Goal: Complete application form

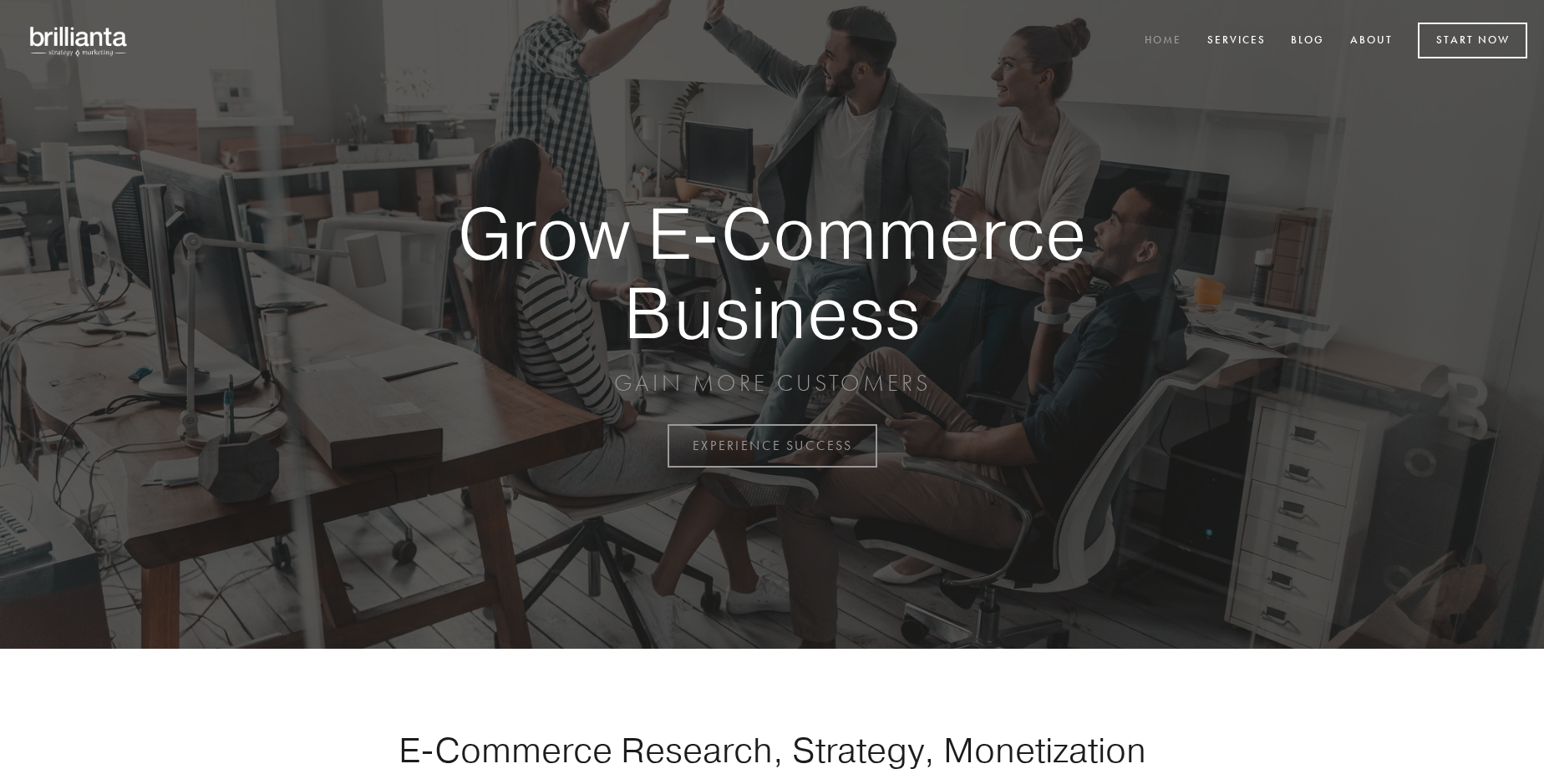
scroll to position [4377, 0]
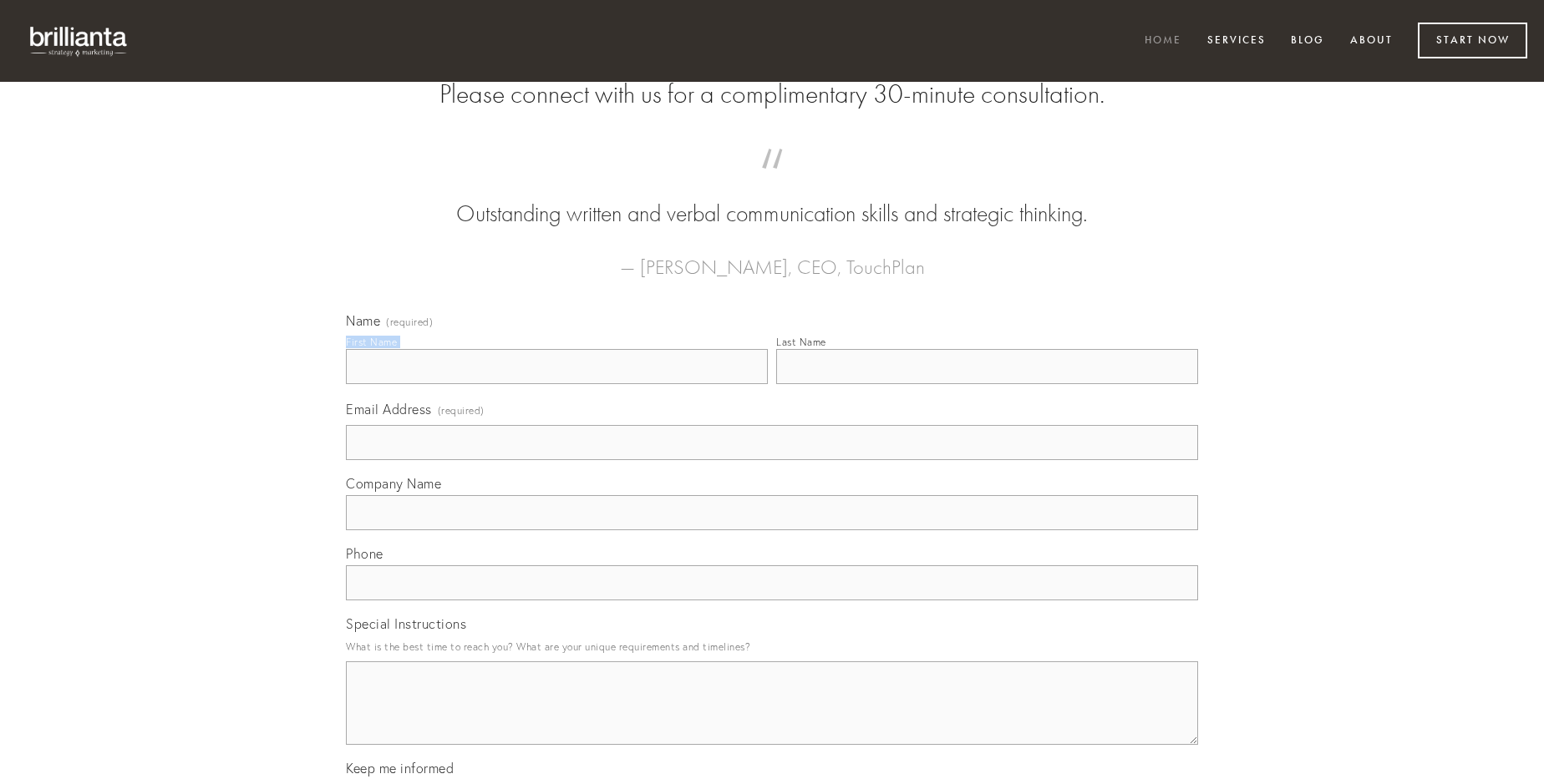
type input "[PERSON_NAME]"
click at [987, 384] on input "Last Name" at bounding box center [987, 367] width 422 height 35
type input "[PERSON_NAME]"
click at [772, 461] on input "Email Address (required)" at bounding box center [772, 443] width 852 height 35
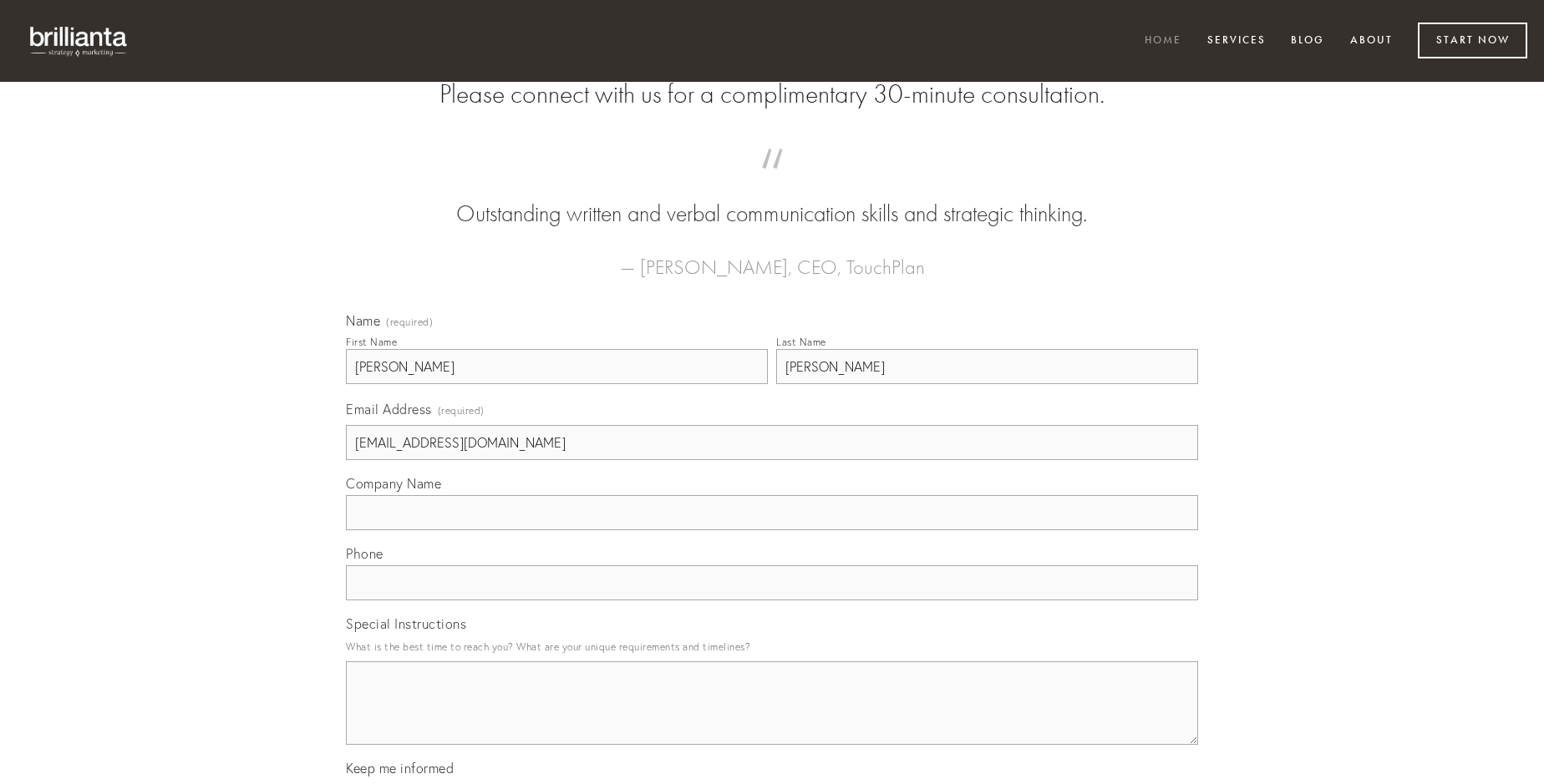
type input "[EMAIL_ADDRESS][DOMAIN_NAME]"
click at [772, 530] on input "Company Name" at bounding box center [772, 513] width 852 height 35
type input "facilis"
click at [772, 600] on input "text" at bounding box center [772, 583] width 852 height 35
click at [772, 718] on textarea "Special Instructions" at bounding box center [772, 703] width 852 height 83
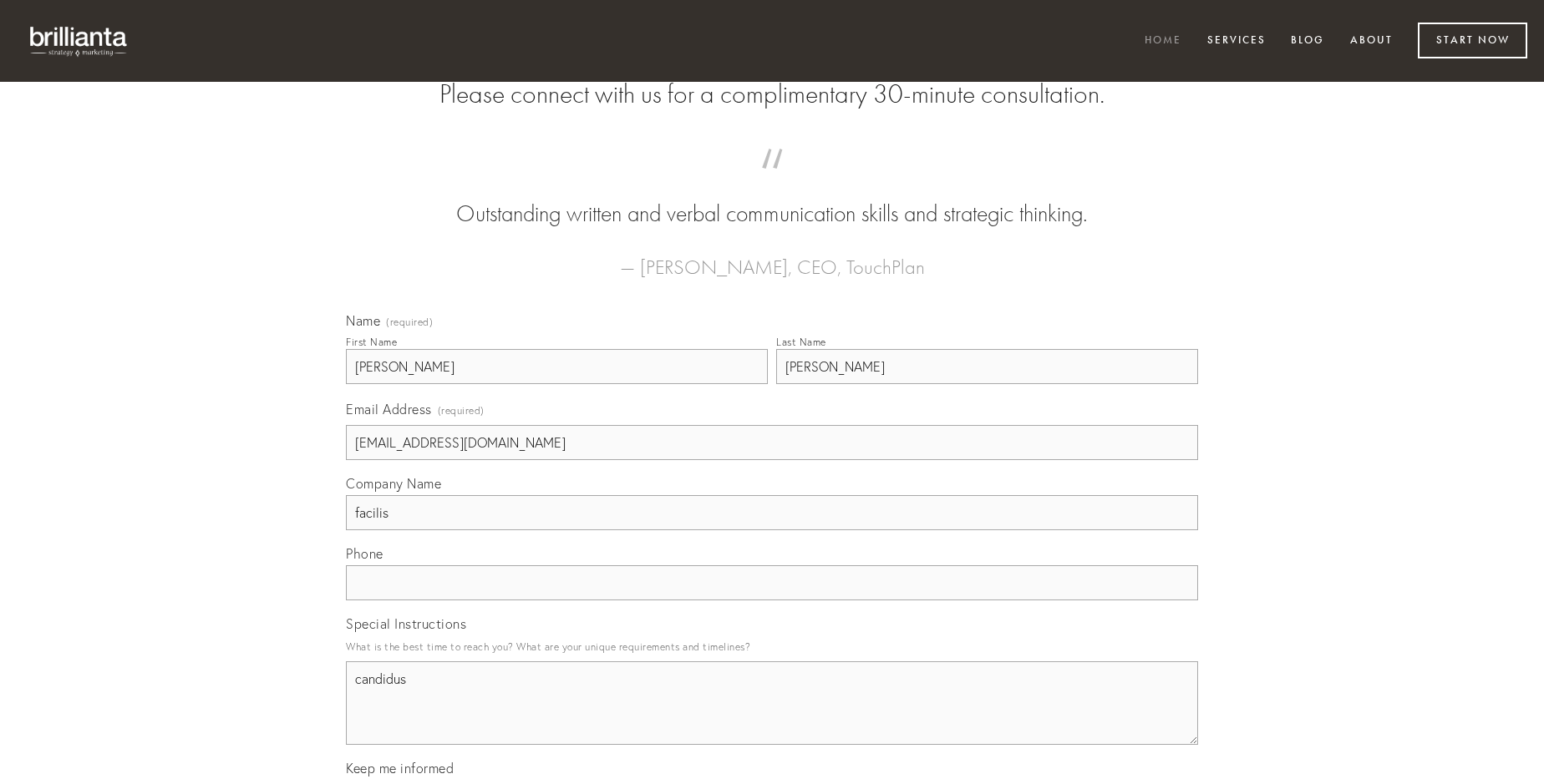
type textarea "candidus"
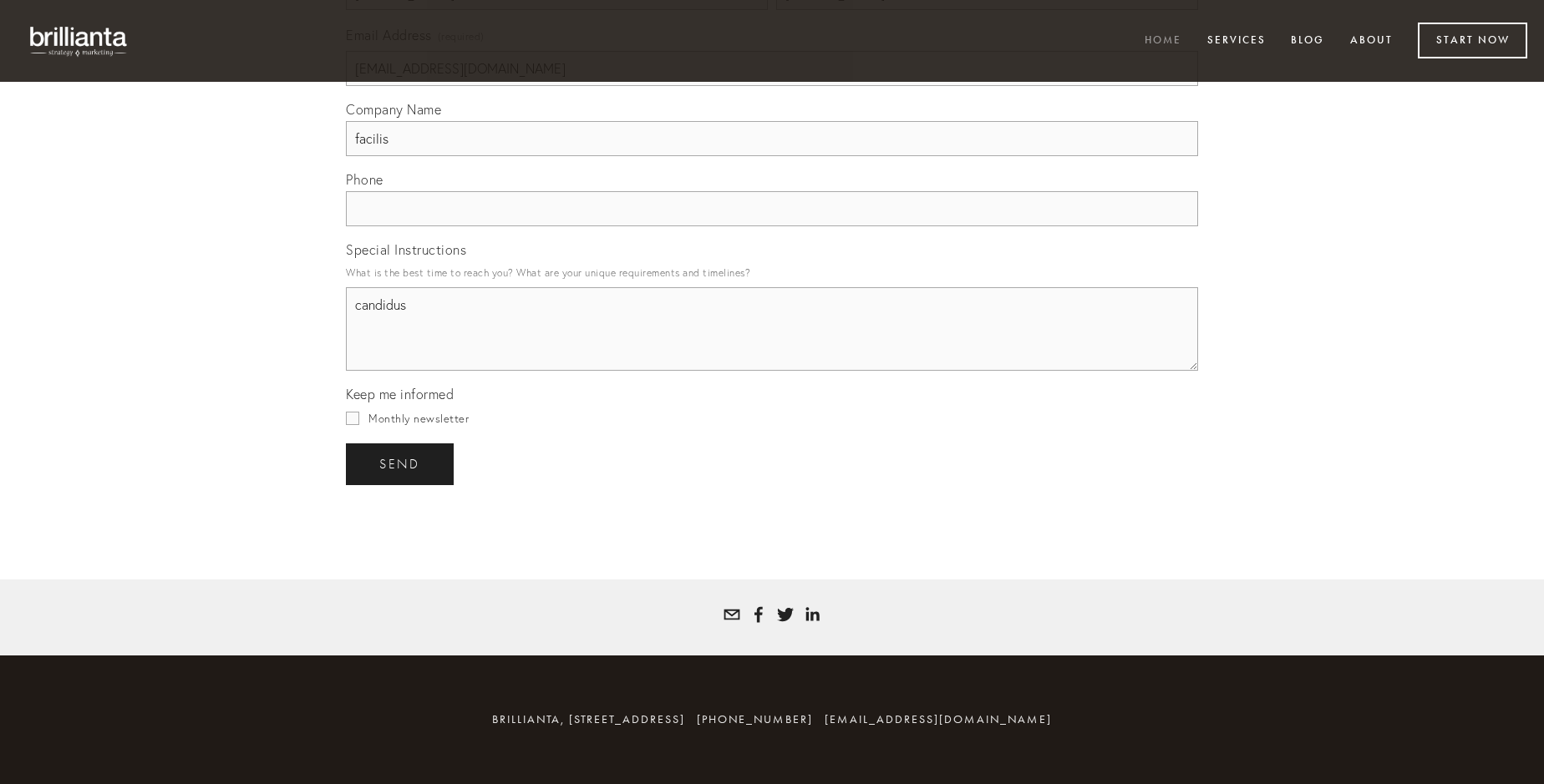
click at [401, 463] on span "send" at bounding box center [400, 464] width 41 height 15
